Goal: Transaction & Acquisition: Purchase product/service

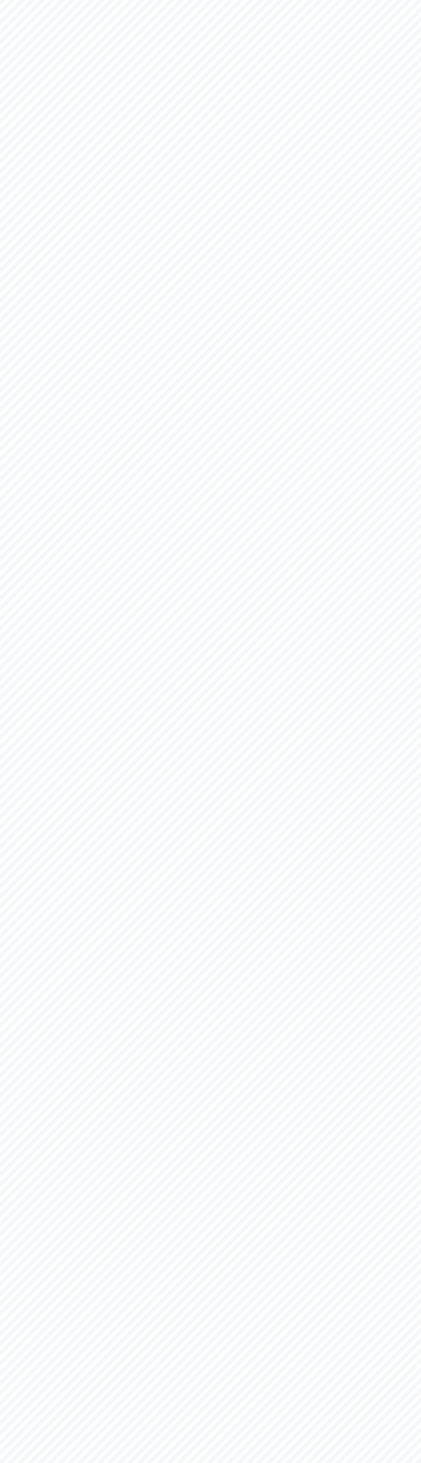
click at [239, 9] on body at bounding box center [210, 731] width 421 height 1463
click at [415, 305] on body at bounding box center [210, 731] width 421 height 1463
click at [150, 1462] on html at bounding box center [210, 731] width 421 height 1463
click at [11, 356] on body at bounding box center [210, 731] width 421 height 1463
